Goal: Find specific page/section: Find specific page/section

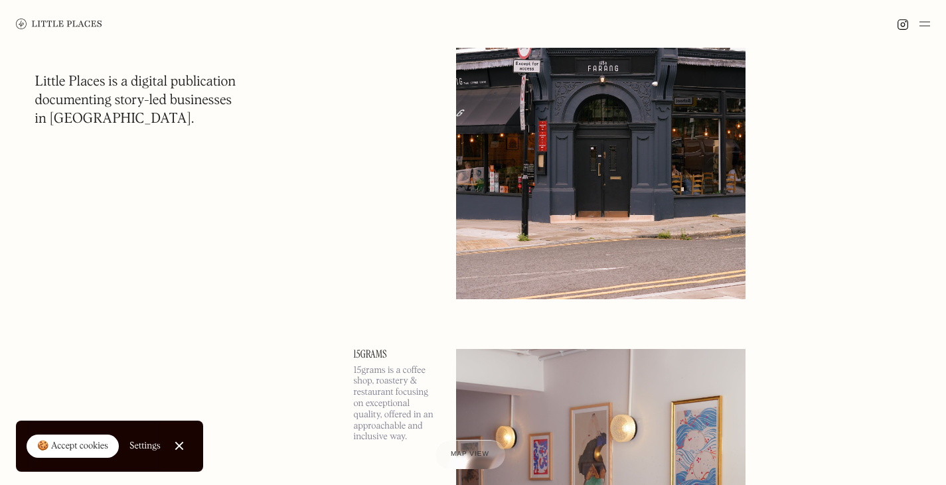
click at [183, 444] on div at bounding box center [179, 446] width 9 height 9
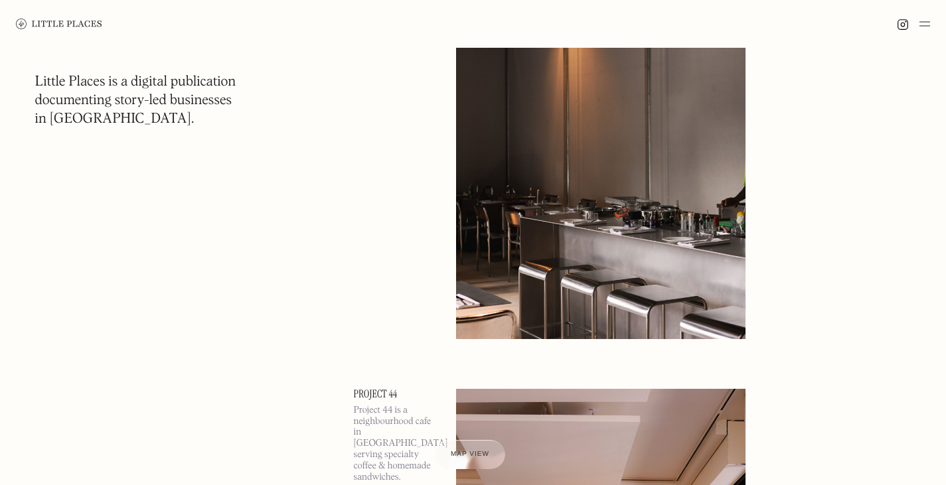
scroll to position [7303, 0]
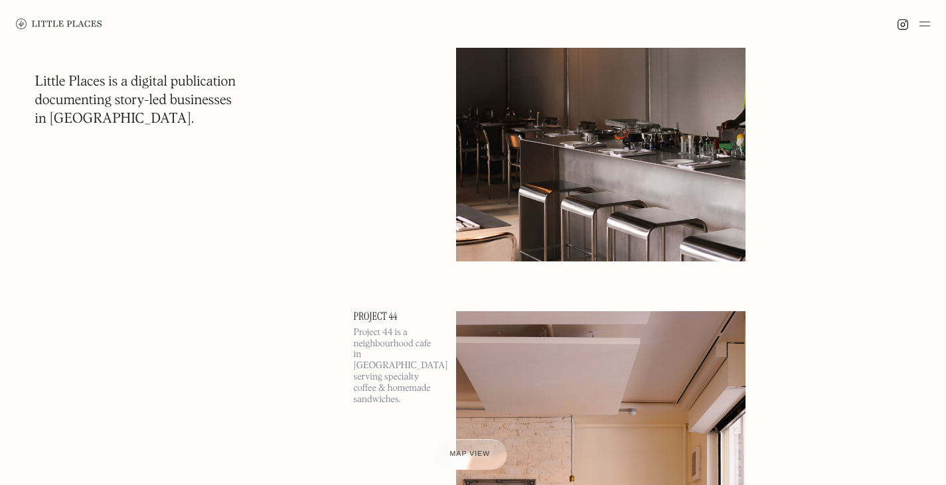
click at [484, 453] on span "Map view" at bounding box center [470, 455] width 40 height 8
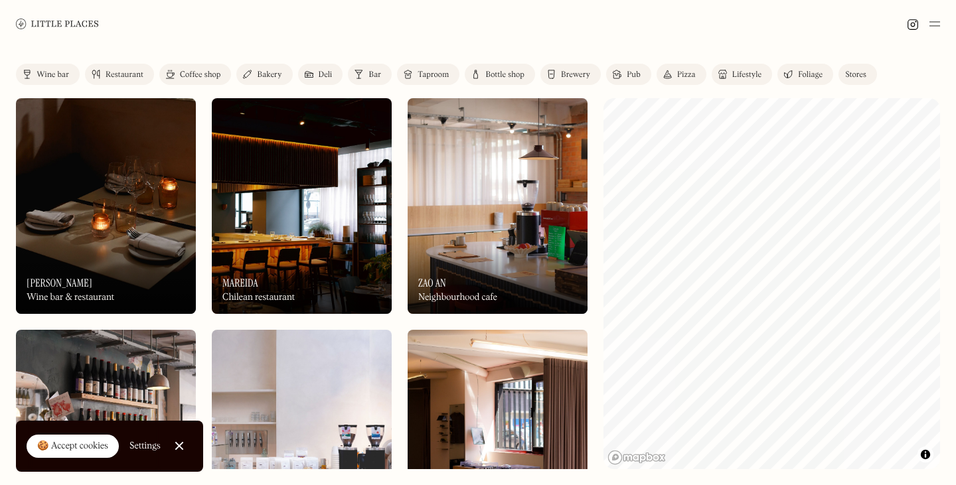
click at [627, 78] on div "Pub" at bounding box center [634, 75] width 14 height 8
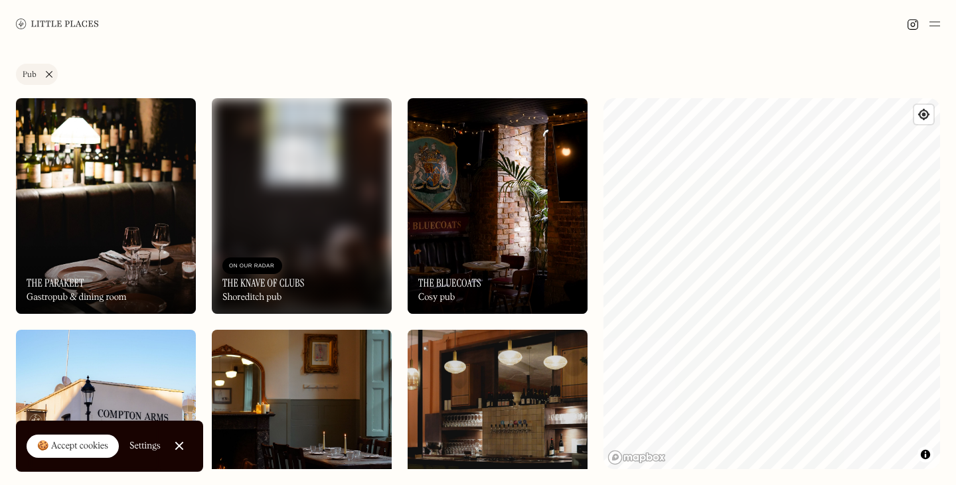
click at [49, 75] on link "Pub" at bounding box center [37, 74] width 42 height 21
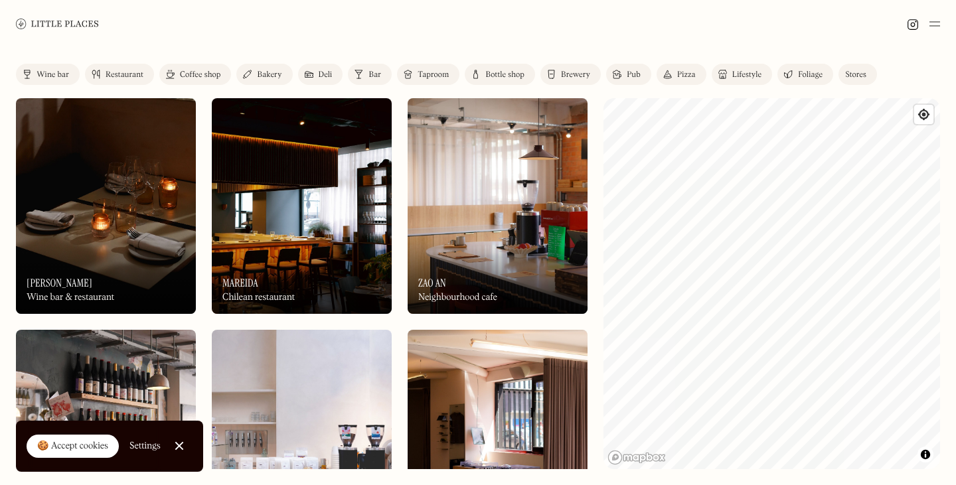
click at [74, 23] on img at bounding box center [57, 24] width 83 height 10
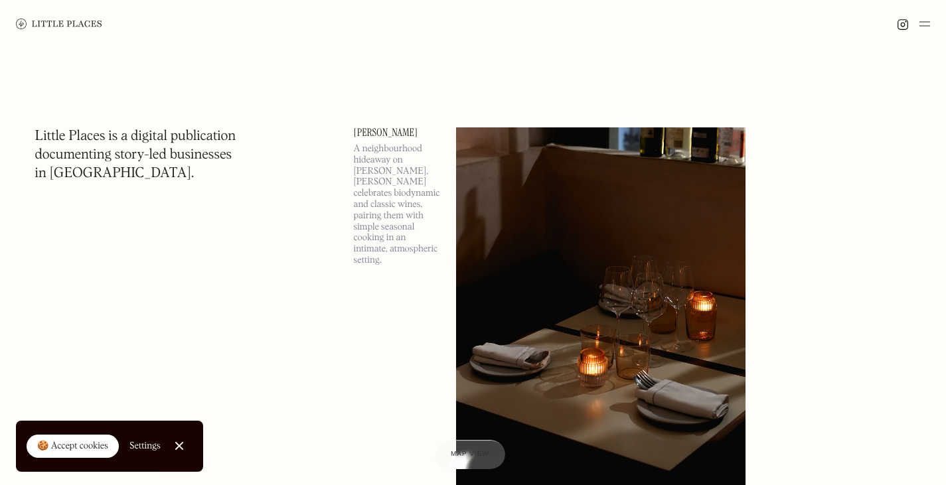
click at [183, 449] on div at bounding box center [179, 446] width 9 height 9
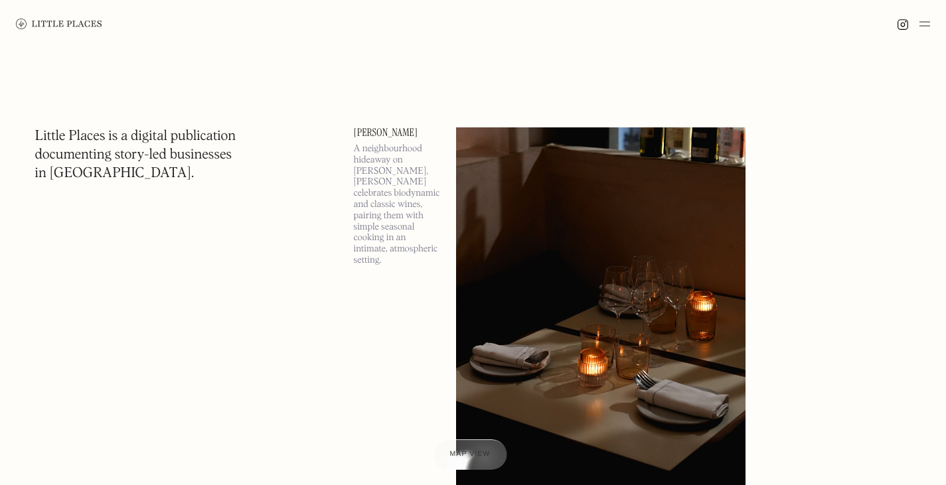
click at [464, 459] on div "Map view" at bounding box center [470, 455] width 40 height 14
click at [68, 26] on img at bounding box center [59, 24] width 86 height 11
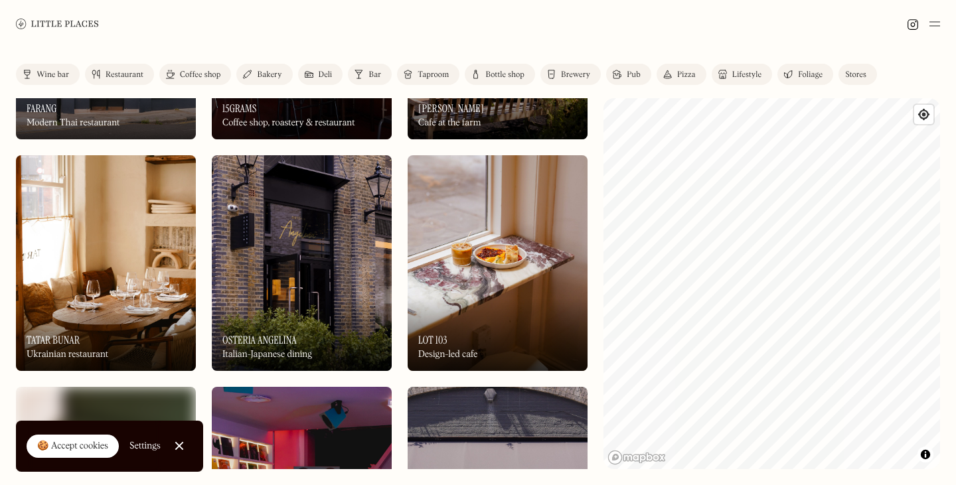
scroll to position [863, 0]
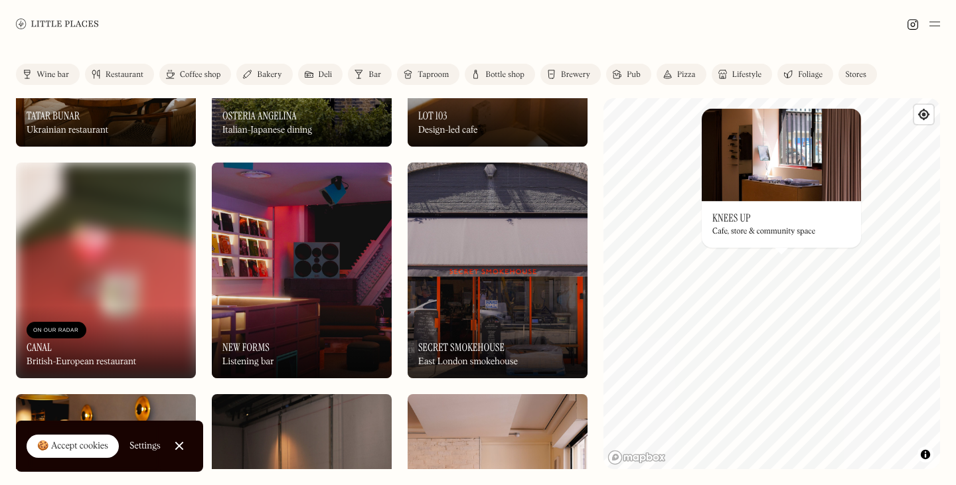
click at [766, 194] on img at bounding box center [781, 154] width 159 height 93
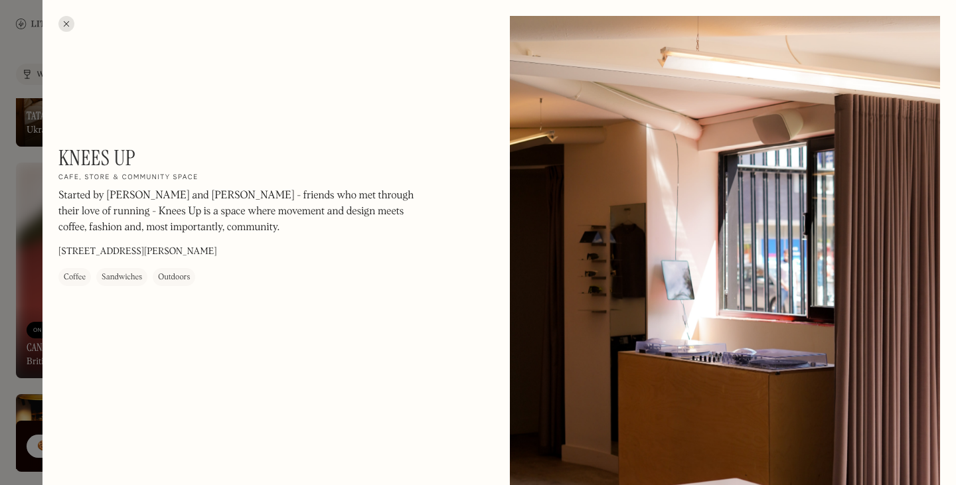
click at [69, 25] on div at bounding box center [66, 24] width 16 height 16
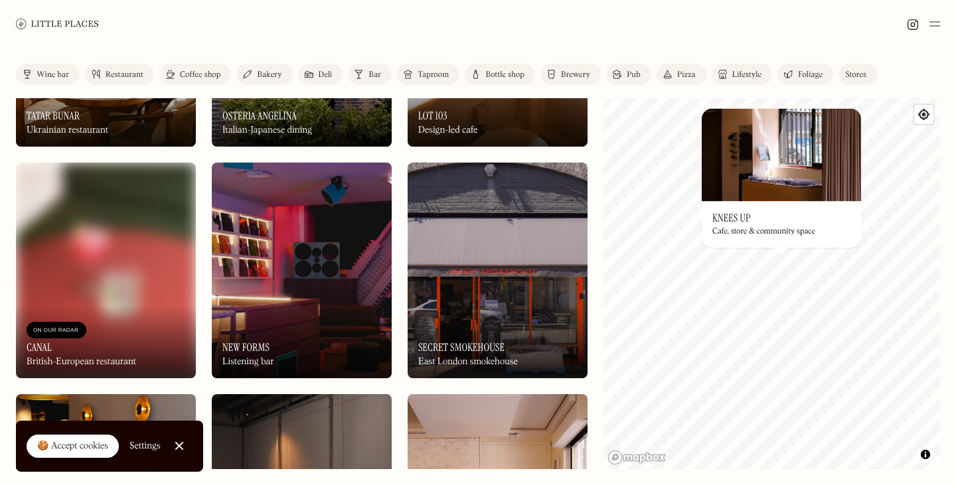
click at [434, 242] on img at bounding box center [498, 271] width 180 height 216
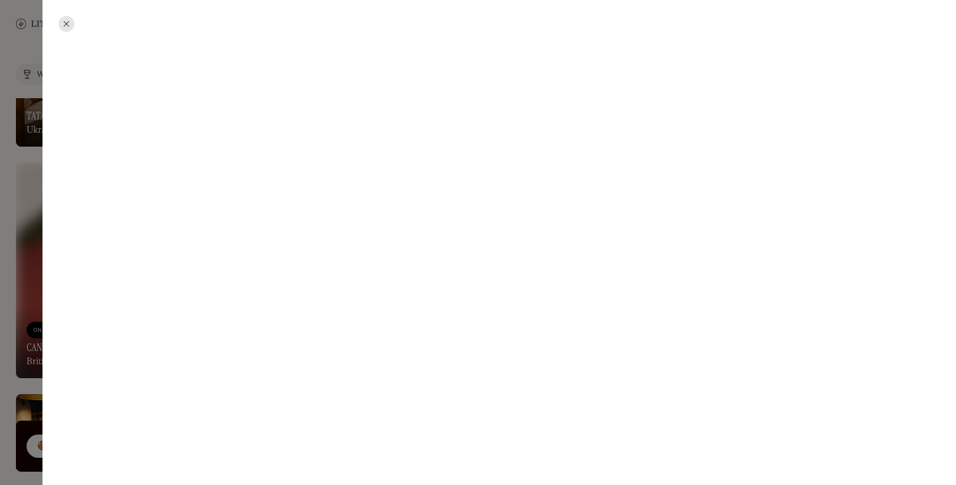
click at [76, 21] on div at bounding box center [478, 242] width 956 height 485
click at [68, 26] on div at bounding box center [478, 242] width 956 height 485
